Goal: Check status: Check status

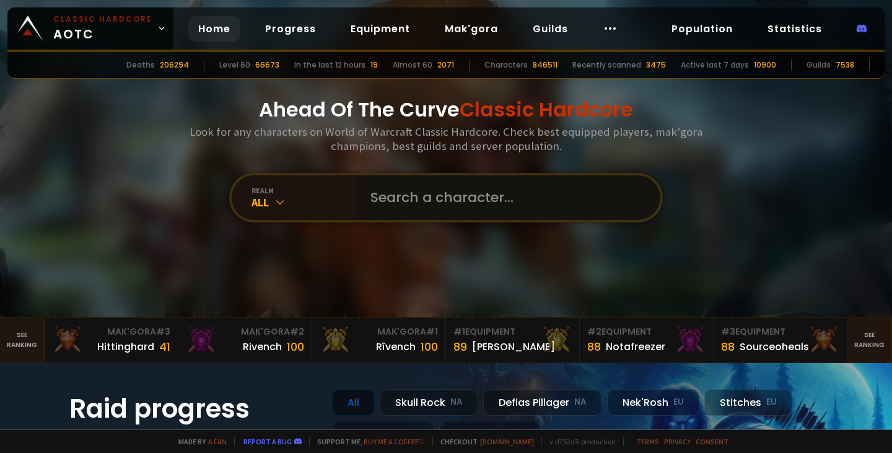
click at [441, 181] on input "text" at bounding box center [504, 197] width 282 height 45
click at [276, 193] on div "realm" at bounding box center [303, 190] width 104 height 9
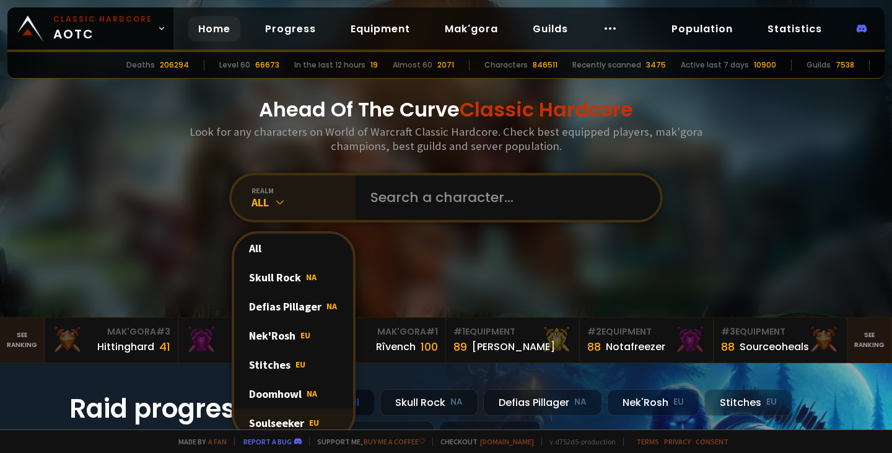
click at [296, 418] on div "Soulseeker EU" at bounding box center [293, 422] width 119 height 29
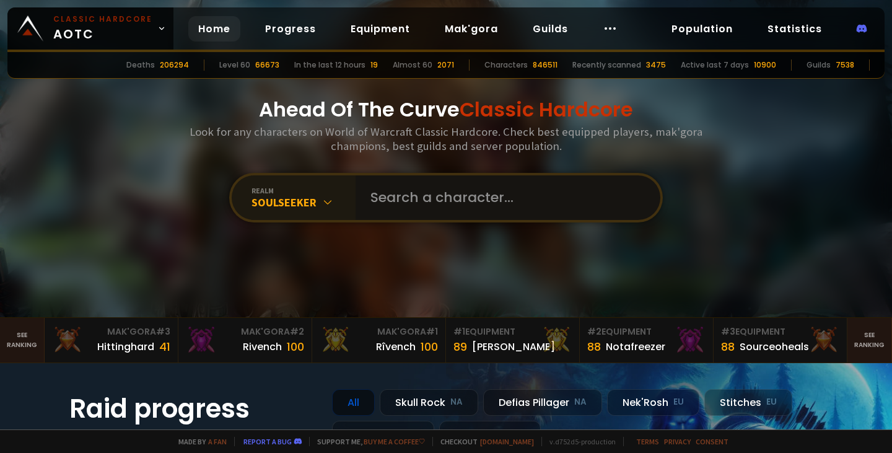
click at [391, 191] on input "text" at bounding box center [504, 197] width 282 height 45
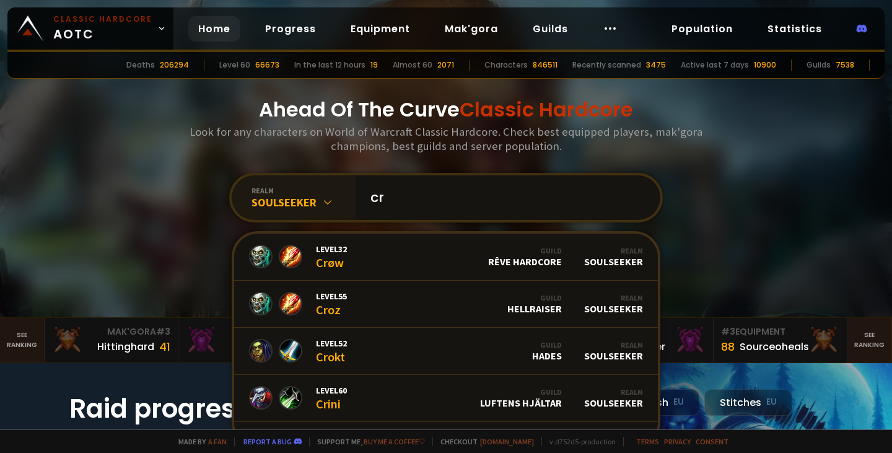
click at [443, 191] on input "cr" at bounding box center [504, 197] width 282 height 45
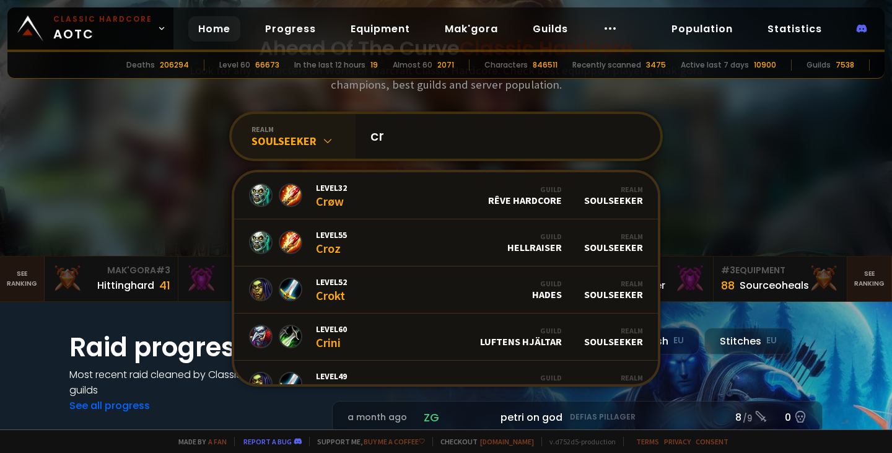
scroll to position [60, 0]
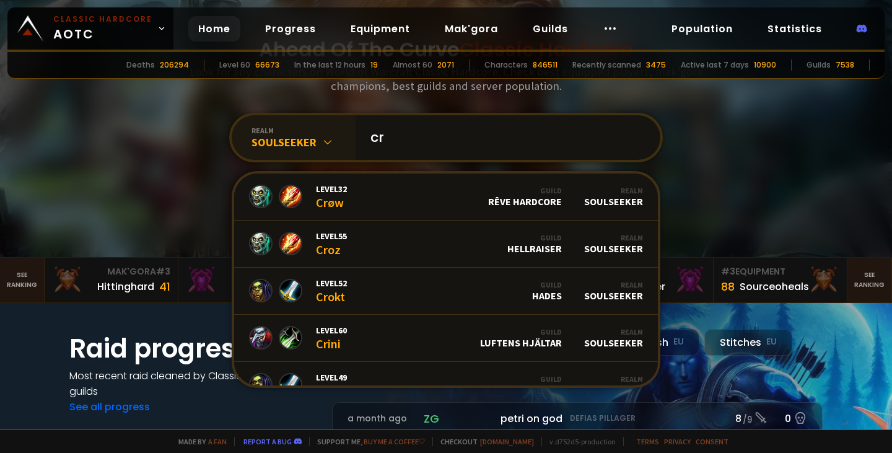
type input "c"
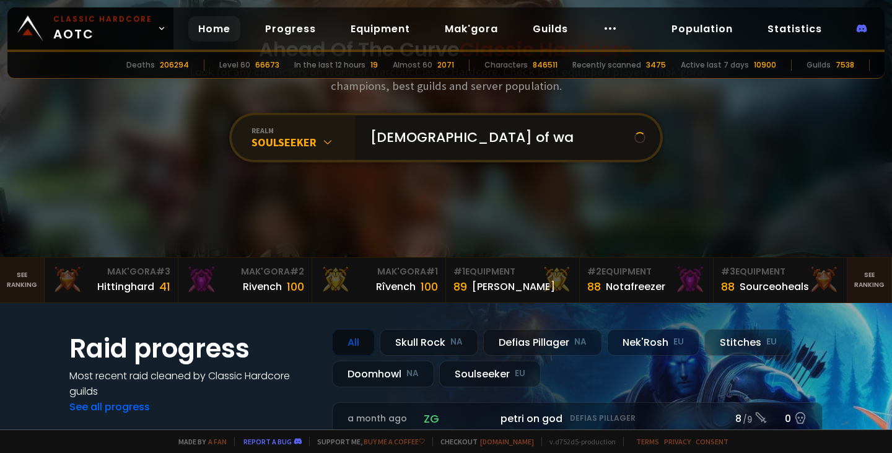
type input "[DEMOGRAPHIC_DATA] of war"
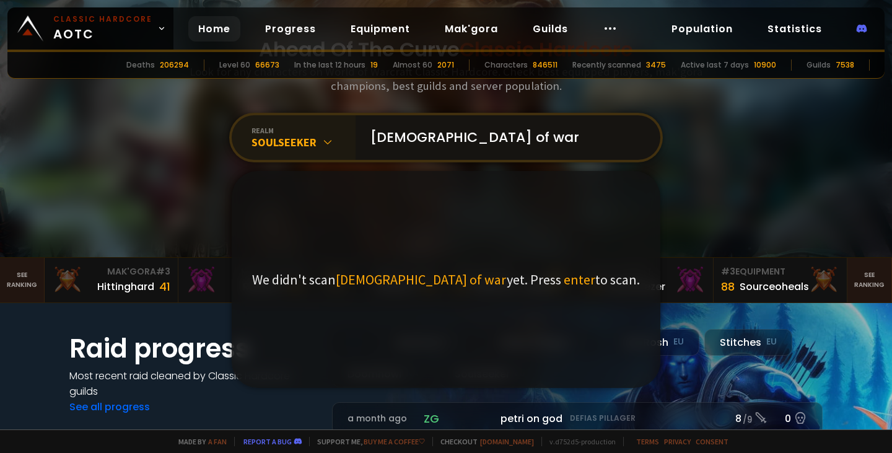
click at [456, 137] on input "[DEMOGRAPHIC_DATA] of war" at bounding box center [504, 137] width 282 height 45
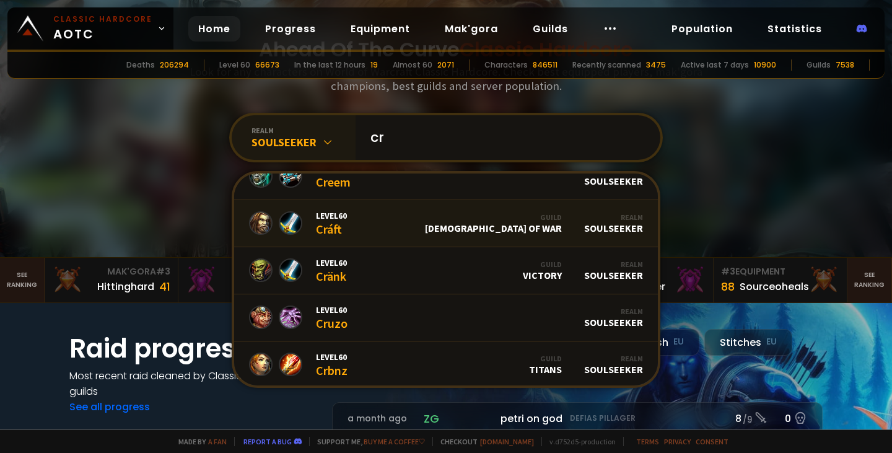
scroll to position [349, 0]
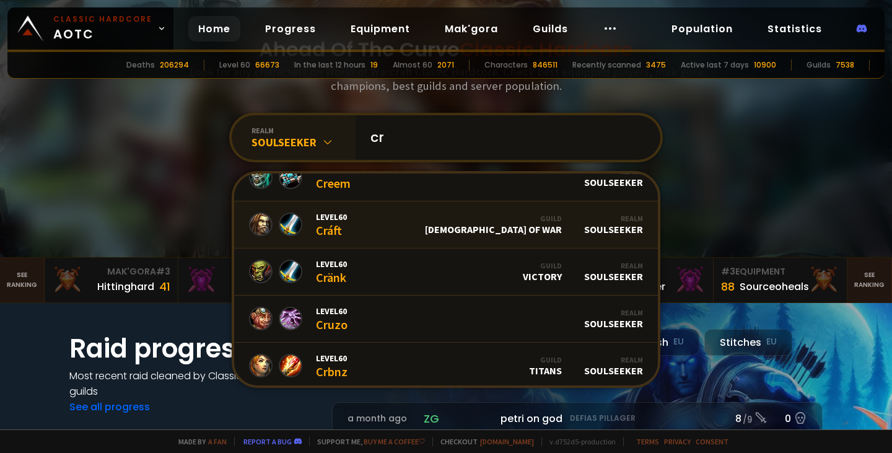
type input "cr"
click at [461, 228] on link "Level 60 Cráft Guild God of War Realm Soulseeker" at bounding box center [445, 224] width 423 height 47
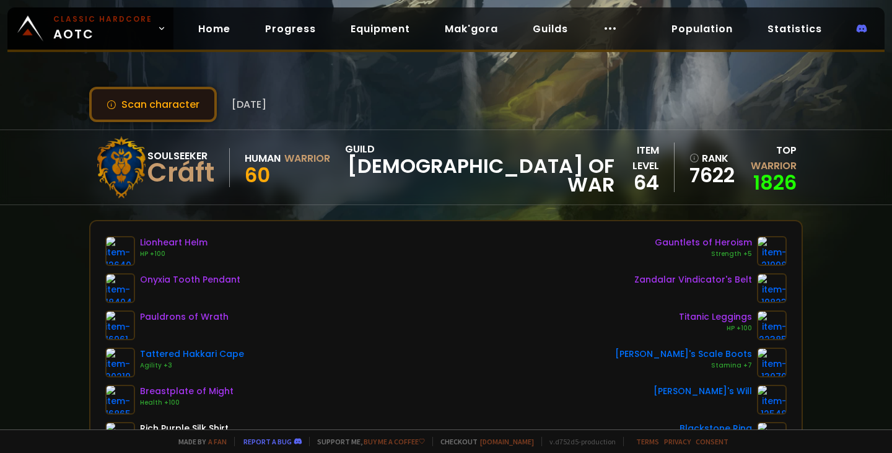
click at [181, 106] on button "Scan character" at bounding box center [153, 104] width 128 height 35
click at [187, 168] on div "Cráft" at bounding box center [180, 172] width 67 height 19
click at [345, 150] on div "Soulseeker Cráft Human Warrior 60 guild God of War" at bounding box center [354, 167] width 519 height 62
click at [421, 159] on div "guild God of War" at bounding box center [479, 167] width 269 height 53
click at [559, 159] on div "Soulseeker Cráft Human Warrior 60 guild God of War item level 64 rank 7622 Top …" at bounding box center [445, 167] width 713 height 74
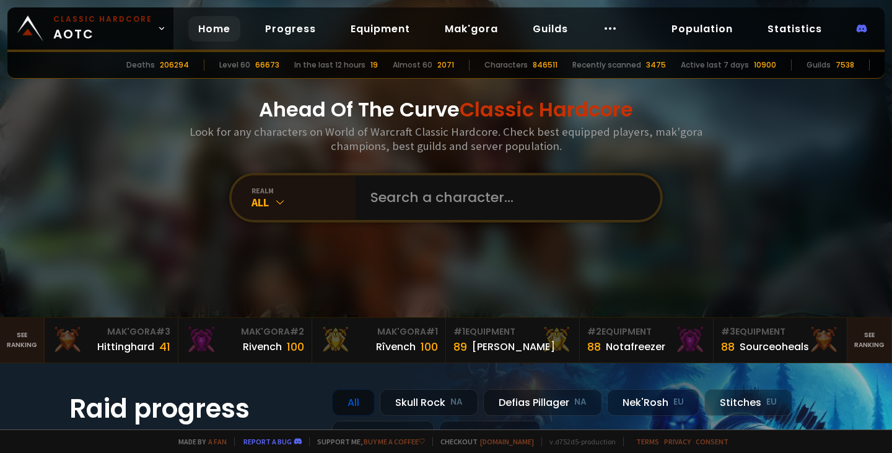
scroll to position [1, 0]
